Goal: Task Accomplishment & Management: Use online tool/utility

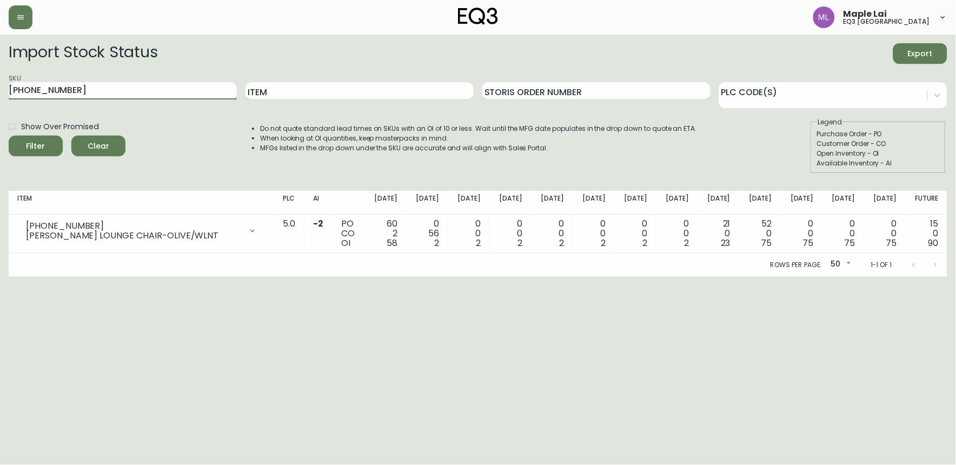
drag, startPoint x: 71, startPoint y: 89, endPoint x: -3, endPoint y: 89, distance: 73.5
click at [0, 89] on html "Maple Lai eq3 vancouver Import Stock Status Export SKU 3060-122-13 Item Storis …" at bounding box center [478, 138] width 956 height 277
click at [248, 277] on html "Maple Lai eq3 vancouver Import Stock Status Export SKU 3060-122-13 Item Storis …" at bounding box center [478, 138] width 956 height 277
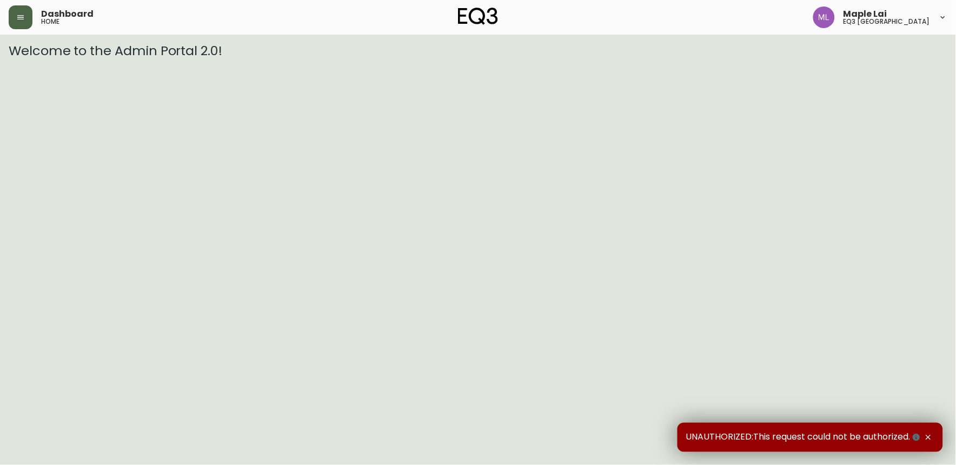
click at [27, 17] on button "button" at bounding box center [21, 17] width 24 height 24
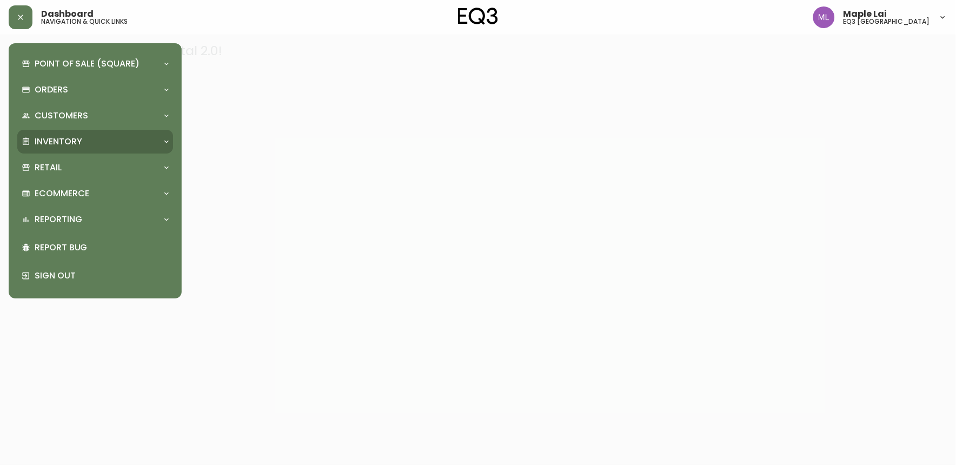
click at [55, 144] on p "Inventory" at bounding box center [59, 142] width 48 height 12
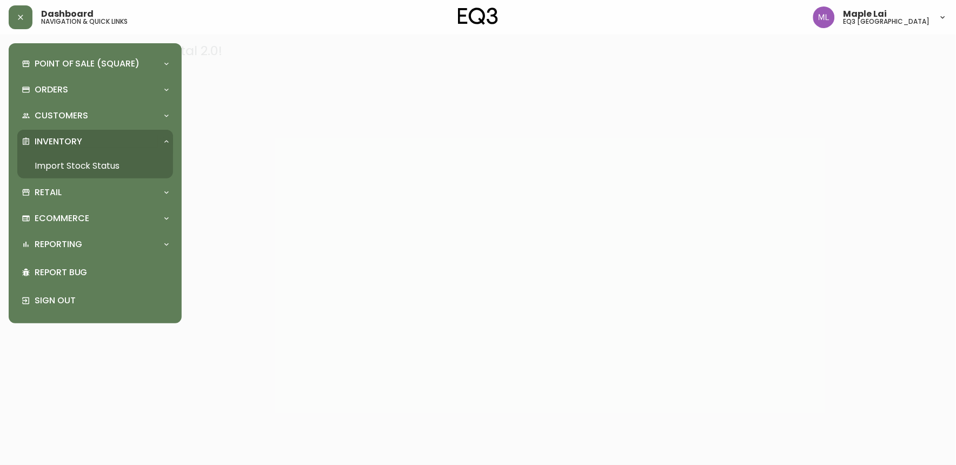
click at [82, 165] on link "Import Stock Status" at bounding box center [95, 166] width 156 height 25
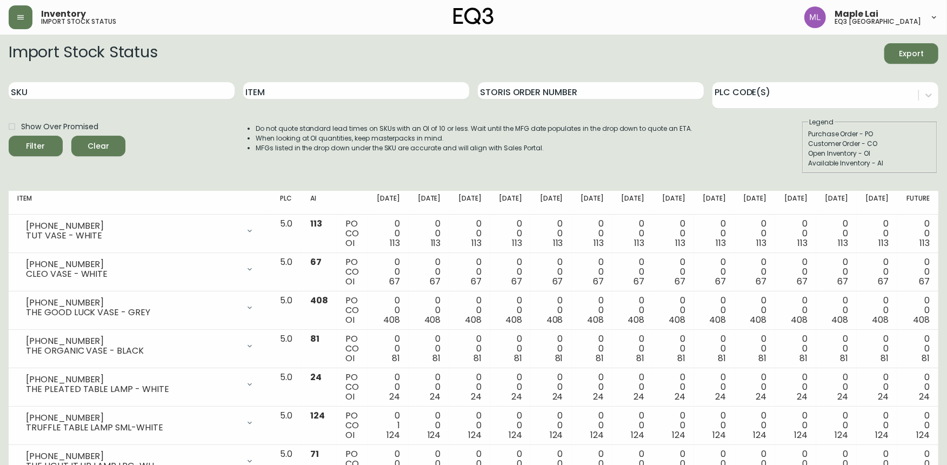
drag, startPoint x: 19, startPoint y: 179, endPoint x: 24, endPoint y: 154, distance: 25.2
click at [19, 174] on div "Import Stock Status Export SKU Item Storis Order Number PLC Code(s) Show Over P…" at bounding box center [474, 112] width 930 height 139
click at [41, 83] on div "SKU" at bounding box center [122, 91] width 226 height 35
click at [41, 89] on input "SKU" at bounding box center [122, 90] width 226 height 17
paste input "3110-826-7"
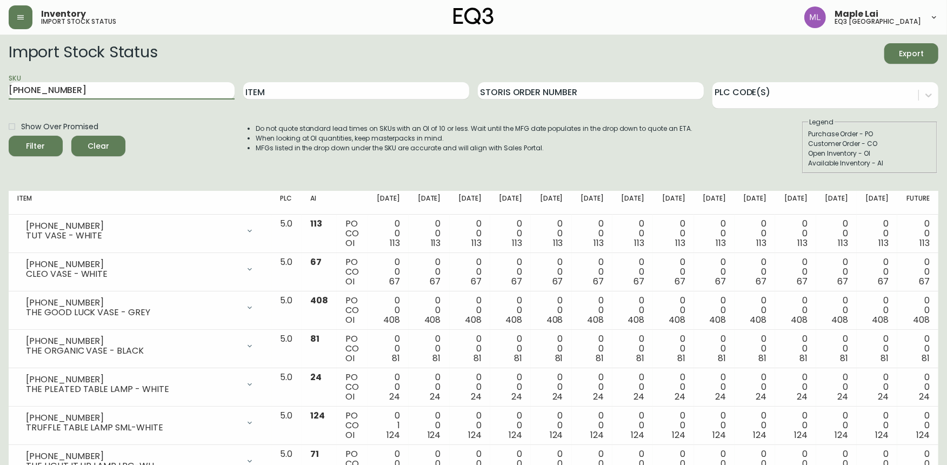
type input "3110-826-7"
click at [9, 136] on button "Filter" at bounding box center [36, 146] width 54 height 21
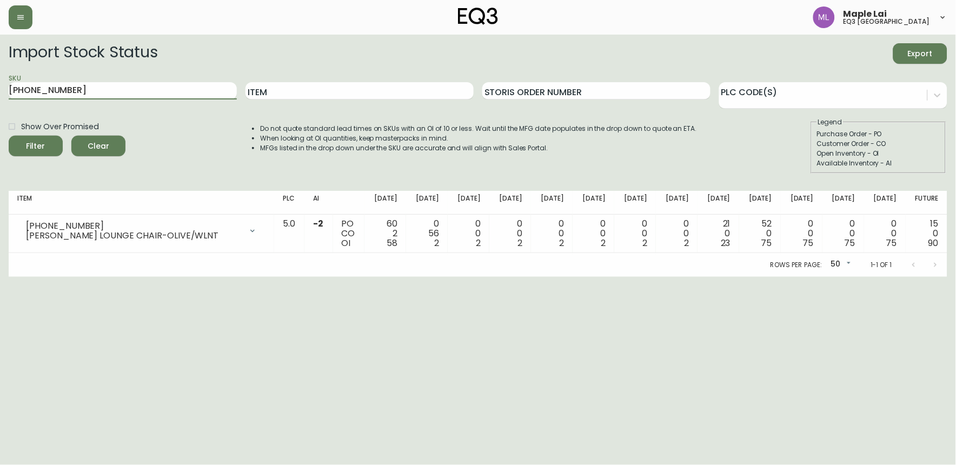
drag, startPoint x: 45, startPoint y: 98, endPoint x: 8, endPoint y: 97, distance: 37.3
click at [8, 97] on main "Import Stock Status Export SKU 3060-122-13 Item Storis Order Number PLC Code(s)…" at bounding box center [478, 156] width 956 height 242
paste input "20-423-35-A"
click at [9, 136] on button "Filter" at bounding box center [36, 146] width 54 height 21
drag, startPoint x: 78, startPoint y: 84, endPoint x: -3, endPoint y: 95, distance: 81.7
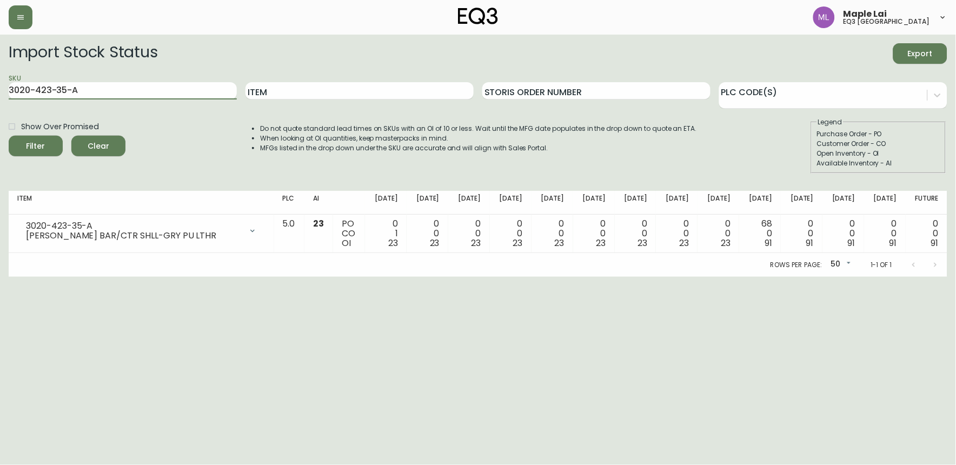
click at [0, 95] on html "Maple Lai eq3 vancouver Import Stock Status Export SKU 3020-423-35-A Item Stori…" at bounding box center [478, 138] width 956 height 277
paste input "845-1"
type input "3020-845-15-A"
click at [9, 136] on button "Filter" at bounding box center [36, 146] width 54 height 21
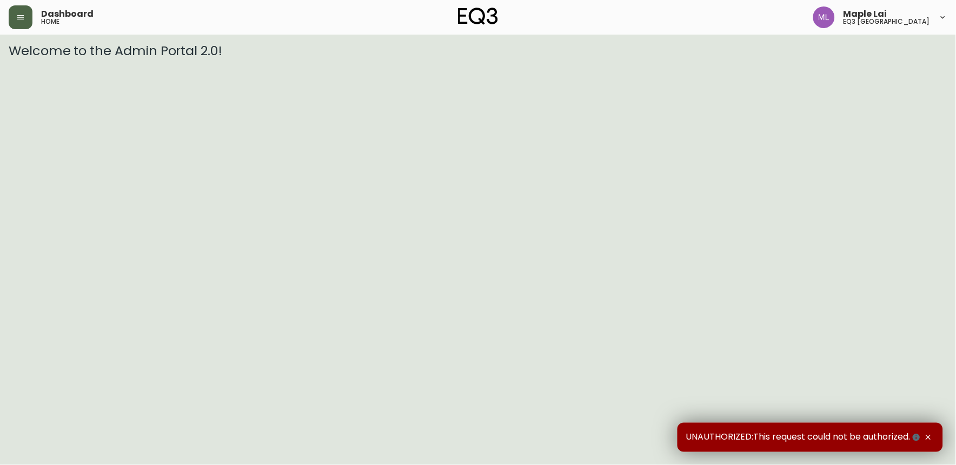
click at [16, 18] on icon "button" at bounding box center [20, 17] width 9 height 9
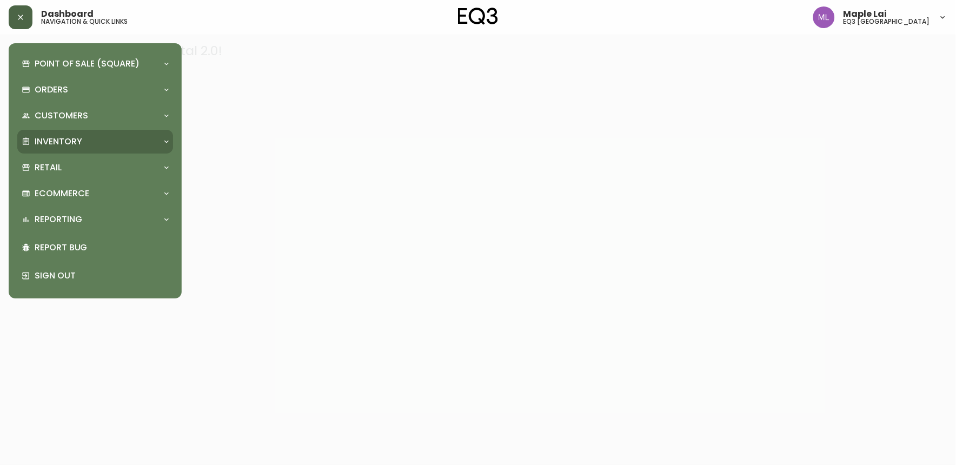
click at [68, 144] on p "Inventory" at bounding box center [59, 142] width 48 height 12
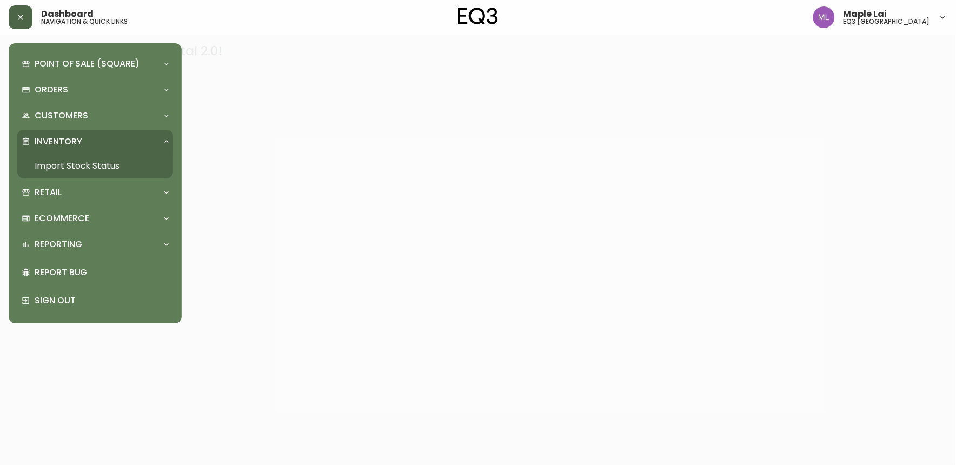
drag, startPoint x: 72, startPoint y: 165, endPoint x: 78, endPoint y: 161, distance: 6.9
click at [74, 164] on link "Import Stock Status" at bounding box center [95, 166] width 156 height 25
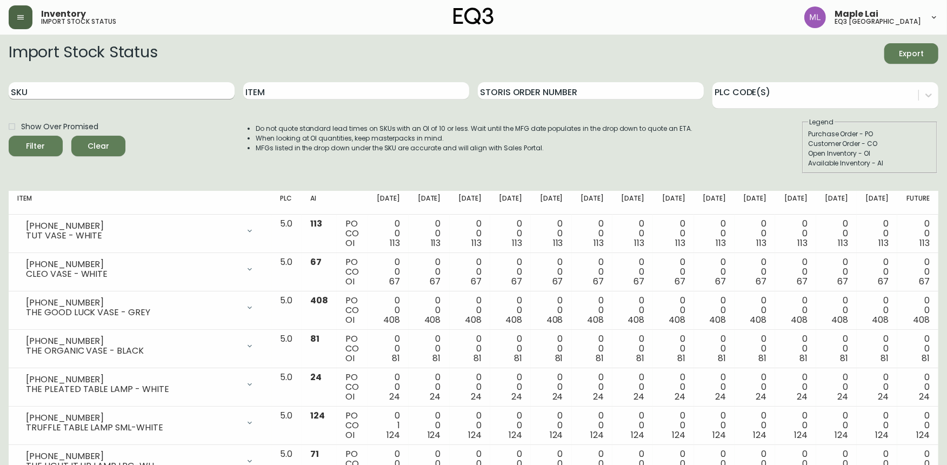
click at [146, 95] on input "SKU" at bounding box center [122, 90] width 226 height 17
paste input "3190-5510-0"
click at [9, 136] on button "Filter" at bounding box center [36, 146] width 54 height 21
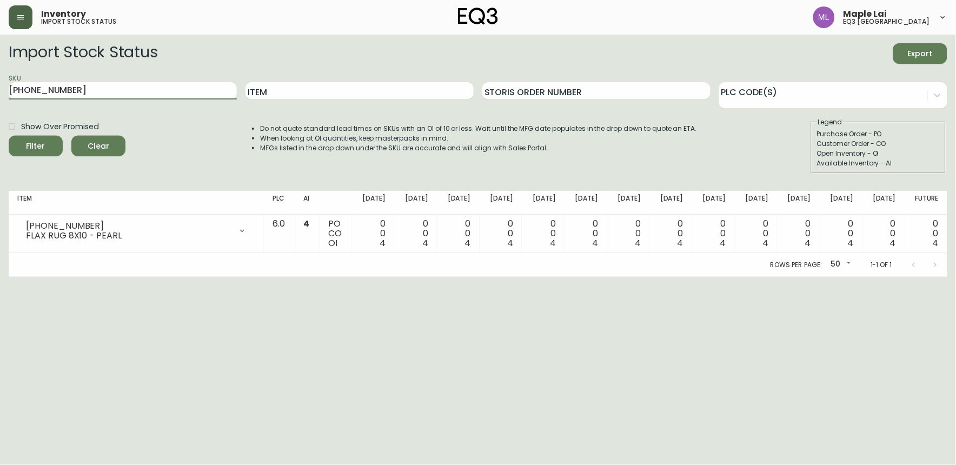
drag, startPoint x: 90, startPoint y: 87, endPoint x: -3, endPoint y: 87, distance: 93.0
click at [0, 87] on html "Inventory import stock status Maple Lai eq3 vancouver Import Stock Status Expor…" at bounding box center [478, 138] width 956 height 277
click at [9, 136] on button "Filter" at bounding box center [36, 146] width 54 height 21
click at [103, 88] on input "3190-5510-0" at bounding box center [123, 90] width 228 height 17
type input "3"
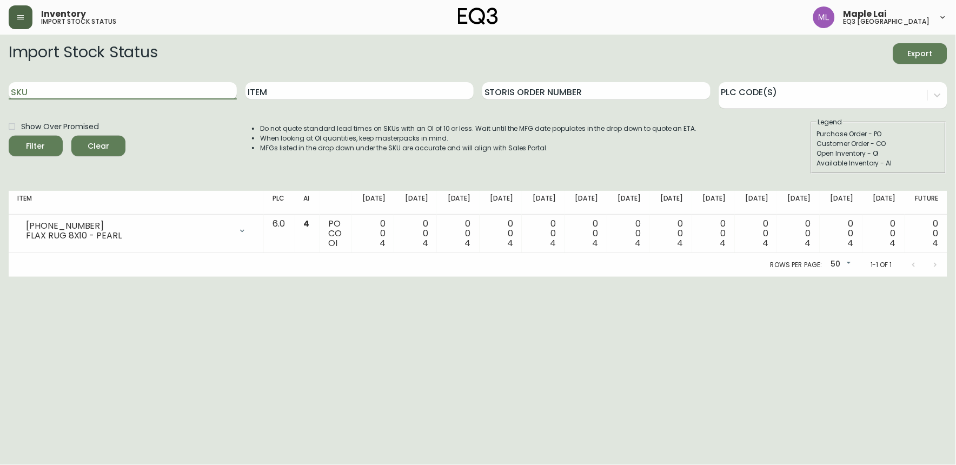
click at [122, 90] on input "SKU" at bounding box center [123, 90] width 228 height 17
paste input "3020-423-35-A"
type input "3020-423-35-A"
click at [9, 136] on button "Filter" at bounding box center [36, 146] width 54 height 21
